Goal: Obtain resource: Obtain resource

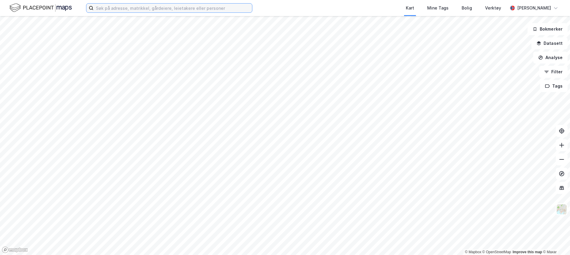
click at [182, 9] on input at bounding box center [173, 8] width 159 height 9
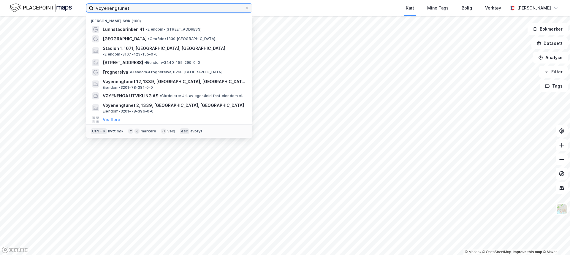
type input "vøyenengtunet"
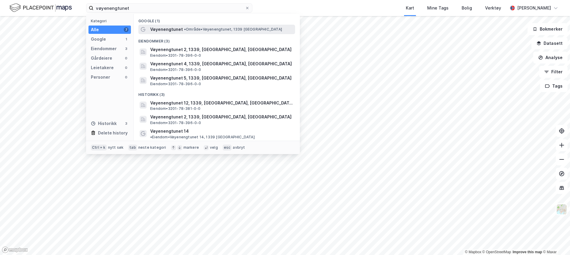
click at [204, 30] on span "• Område • Vøyenengtunet, 1339 [GEOGRAPHIC_DATA]" at bounding box center [233, 29] width 98 height 5
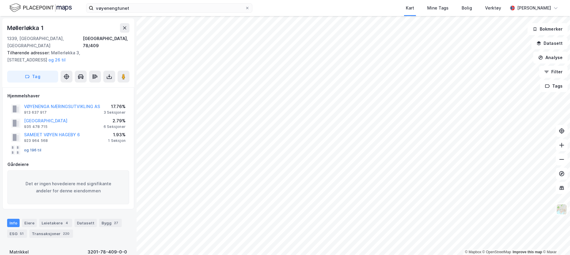
click at [0, 0] on button "og 196 til" at bounding box center [0, 0] width 0 height 0
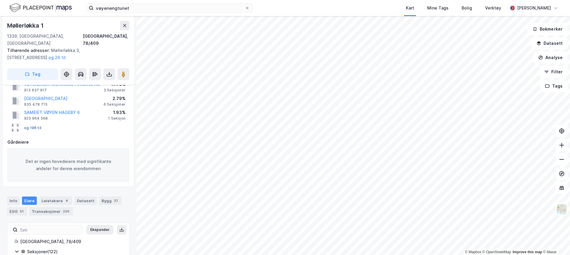
click at [0, 0] on button "og 196 til" at bounding box center [0, 0] width 0 height 0
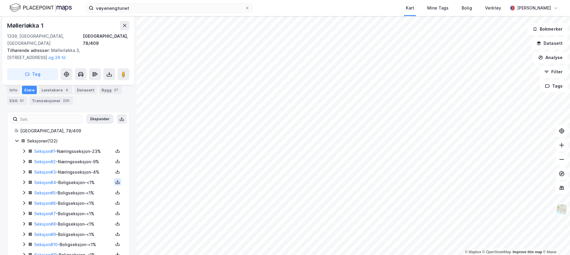
scroll to position [138, 0]
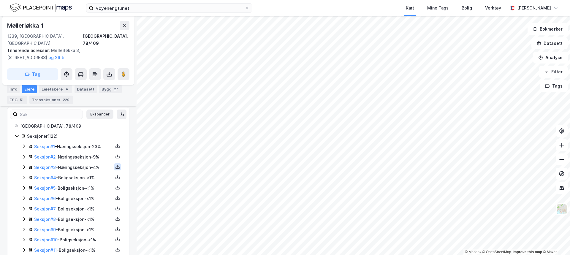
click at [116, 163] on button at bounding box center [117, 166] width 7 height 7
click at [92, 145] on div "Grunnbok" at bounding box center [85, 149] width 52 height 14
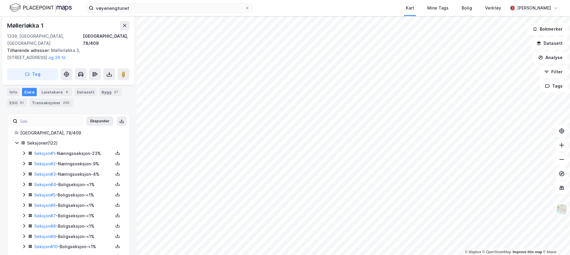
scroll to position [78, 0]
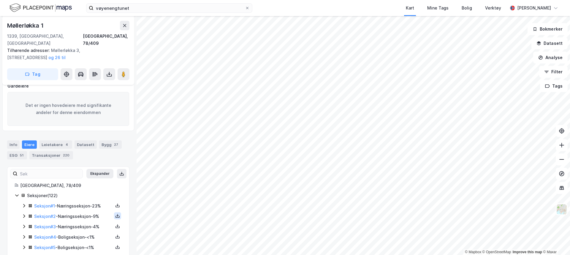
click at [117, 215] on icon at bounding box center [118, 215] width 2 height 1
click at [97, 193] on div "Grunnbok" at bounding box center [85, 198] width 52 height 14
click at [115, 203] on icon at bounding box center [117, 205] width 5 height 5
click at [93, 181] on div "Grunnbok" at bounding box center [85, 188] width 52 height 14
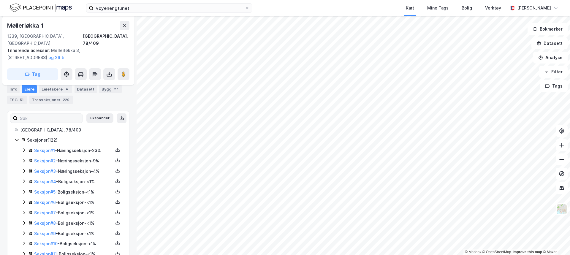
scroll to position [138, 0]
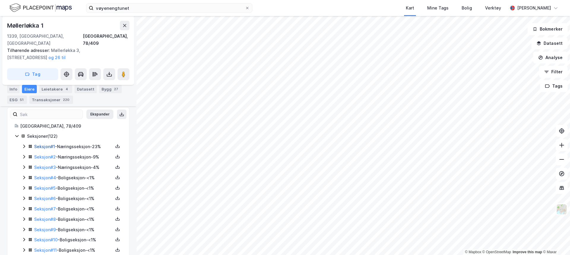
click at [48, 144] on link "Seksjon # 1" at bounding box center [44, 146] width 21 height 5
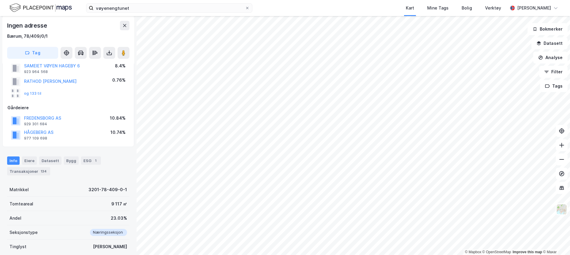
scroll to position [19, 0]
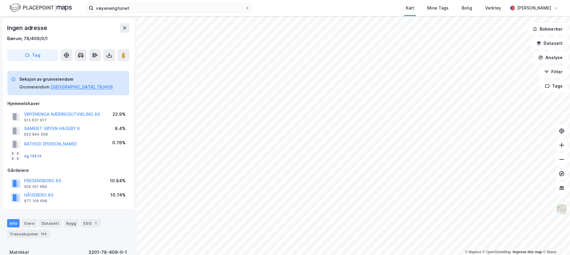
click at [0, 0] on button "og 133 til" at bounding box center [0, 0] width 0 height 0
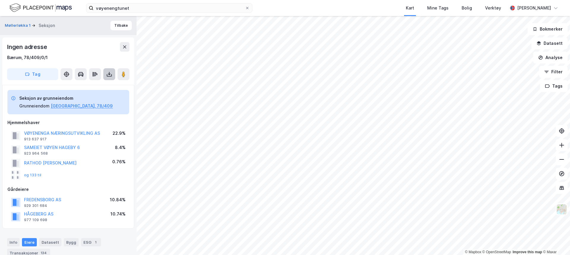
click at [110, 76] on icon at bounding box center [109, 75] width 5 height 2
click at [107, 86] on div "Last ned grunnbok" at bounding box center [83, 86] width 63 height 10
